Goal: Ask a question

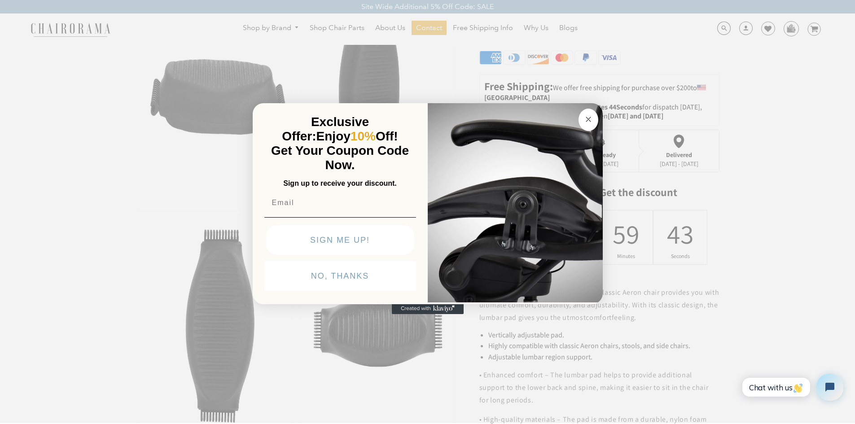
scroll to position [321, 0]
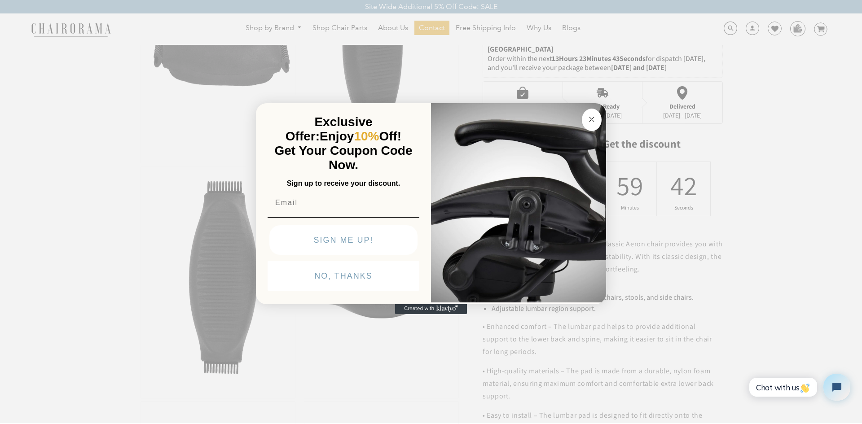
drag, startPoint x: 858, startPoint y: 38, endPoint x: 852, endPoint y: 115, distance: 77.4
click at [591, 119] on icon "Close dialog" at bounding box center [592, 119] width 4 height 4
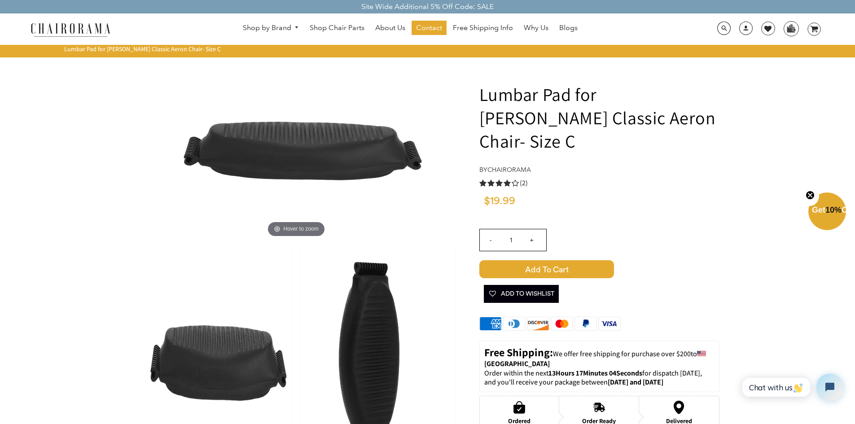
scroll to position [748, 0]
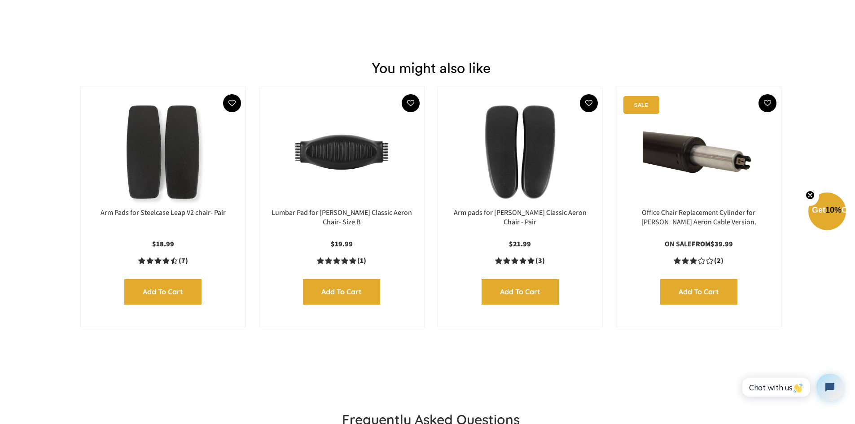
scroll to position [1296, 0]
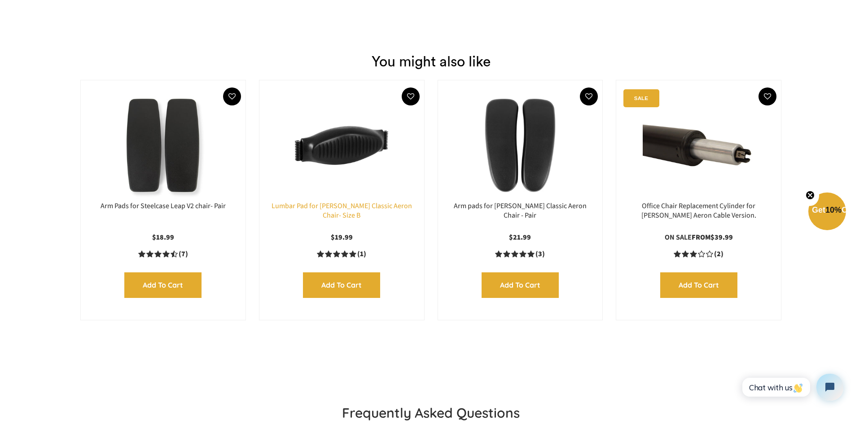
click at [340, 209] on link "Lumbar Pad for [PERSON_NAME] Classic Aeron Chair- Size B" at bounding box center [342, 210] width 141 height 19
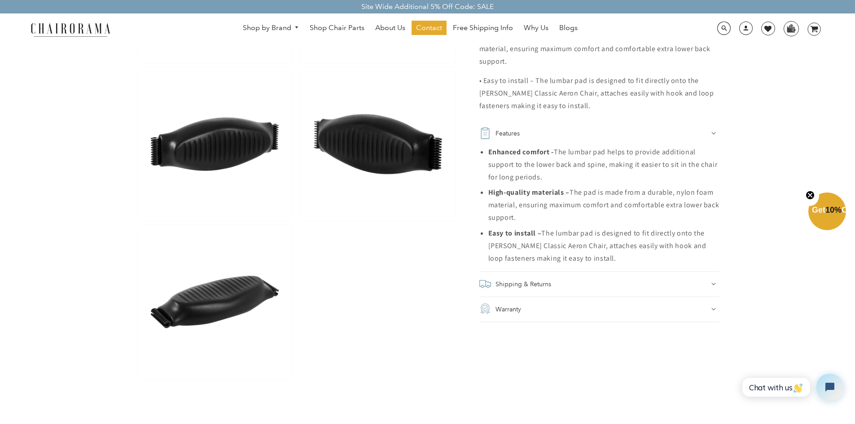
scroll to position [666, 0]
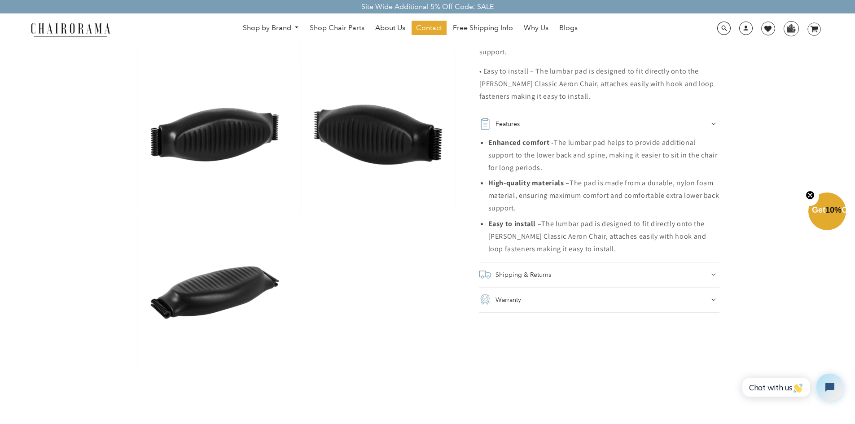
click at [714, 273] on icon at bounding box center [714, 274] width 4 height 3
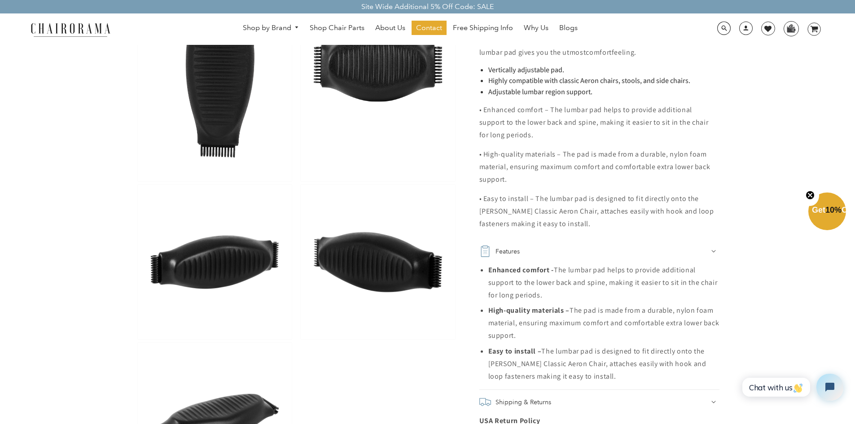
scroll to position [535, 0]
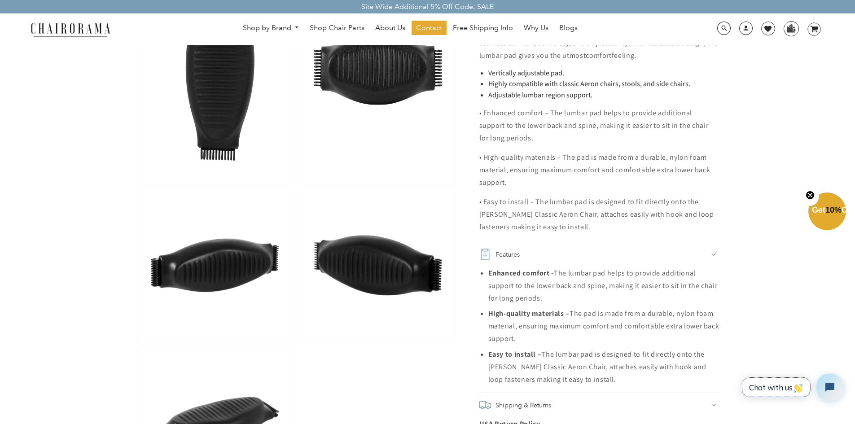
click at [763, 384] on span "Chat with us" at bounding box center [776, 387] width 54 height 9
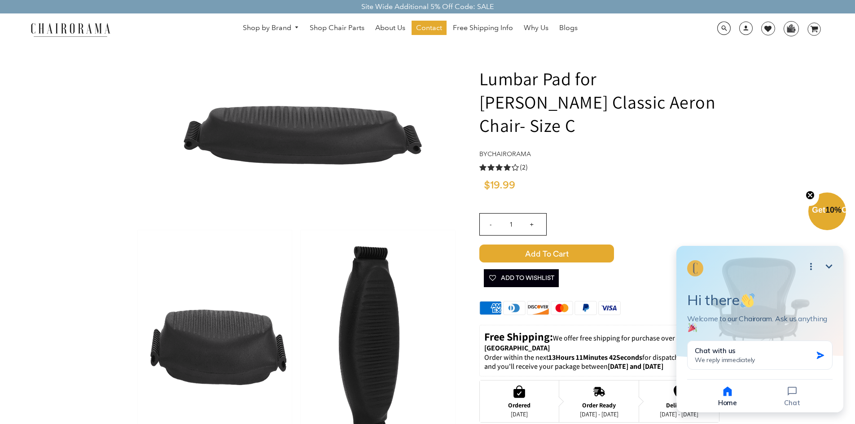
scroll to position [0, 0]
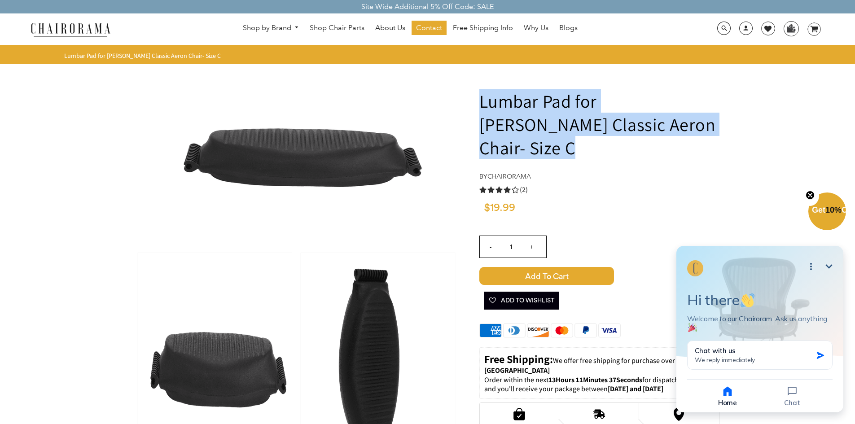
drag, startPoint x: 478, startPoint y: 96, endPoint x: 681, endPoint y: 119, distance: 203.9
copy h1 "Lumbar Pad for [PERSON_NAME] Classic Aeron Chair- Size C"
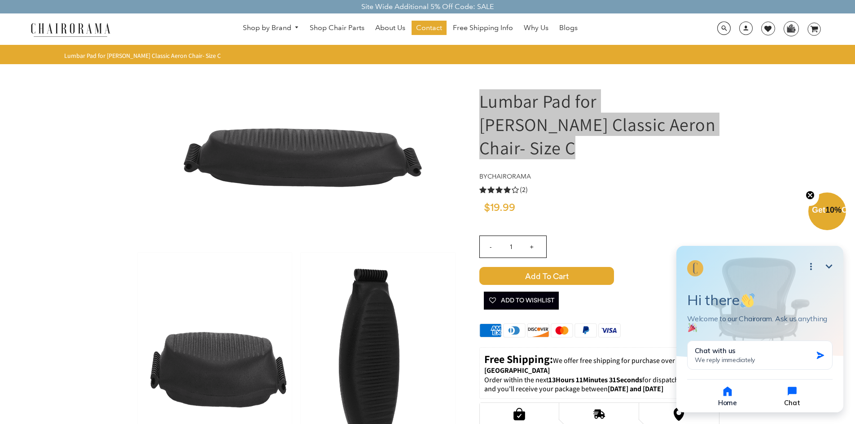
click at [795, 391] on icon "button" at bounding box center [792, 391] width 9 height 9
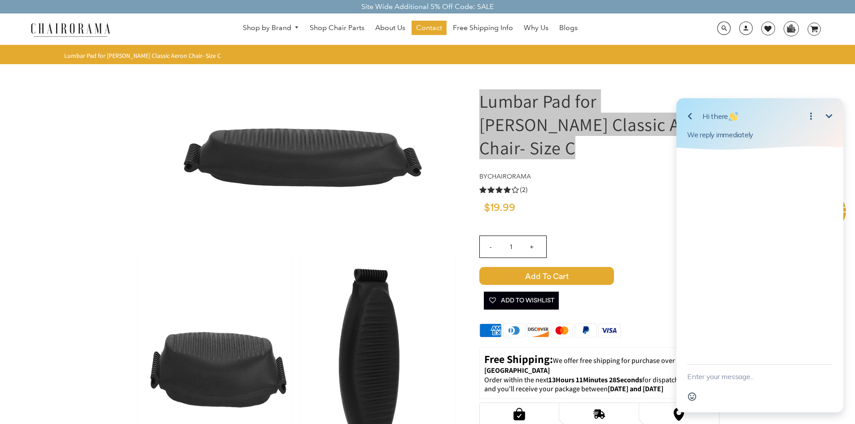
click at [697, 161] on div at bounding box center [759, 159] width 145 height 11
click at [696, 168] on div at bounding box center [760, 257] width 167 height 215
click at [707, 381] on textarea "New message" at bounding box center [759, 376] width 145 height 23
paste textarea "Lumbar Pad for [PERSON_NAME] Classic Aeron Chair- Size C"
type textarea "what are the dims for Lumbar Pad for Herman Miller Classic Aeron Chair- Size C …"
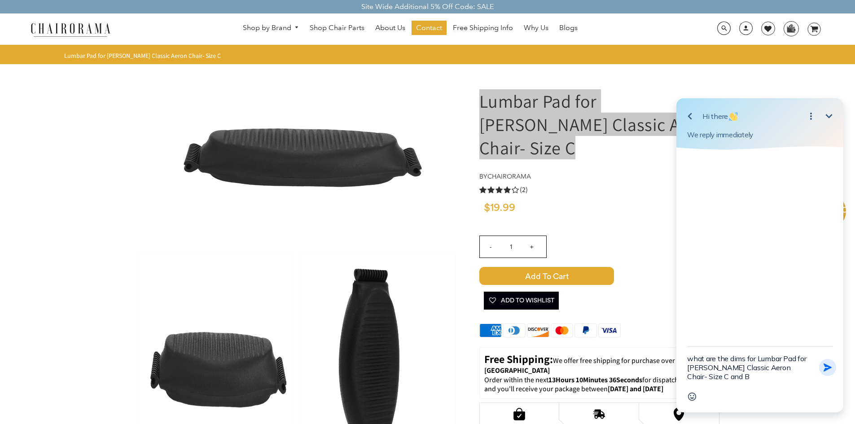
click at [828, 366] on icon "button" at bounding box center [828, 368] width 8 height 8
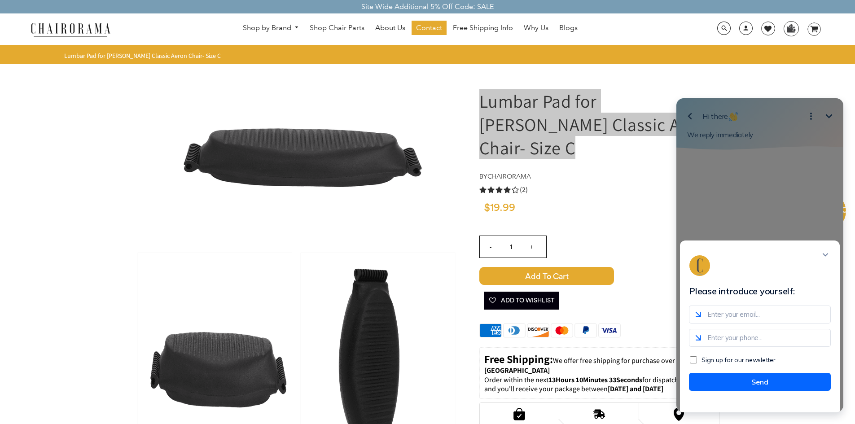
click at [713, 322] on input "email" at bounding box center [760, 315] width 142 height 18
type input "lynnlabate@gmail.com"
type input "8189032888"
click at [761, 385] on button "Send" at bounding box center [760, 382] width 142 height 18
